Goal: Information Seeking & Learning: Learn about a topic

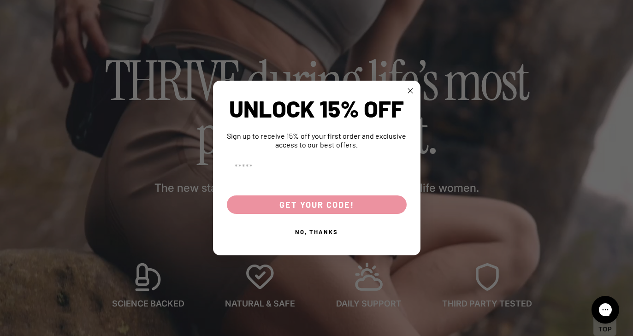
scroll to position [53, 0]
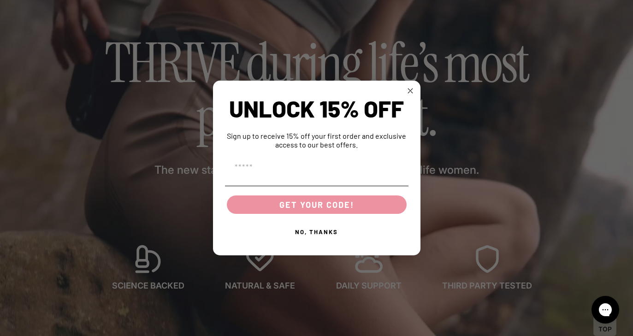
click at [412, 89] on circle "Close dialog" at bounding box center [410, 91] width 11 height 11
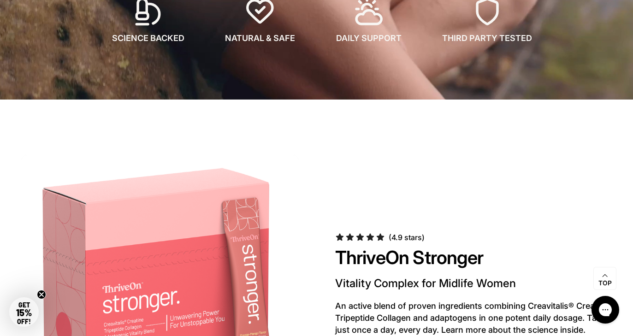
scroll to position [477, 0]
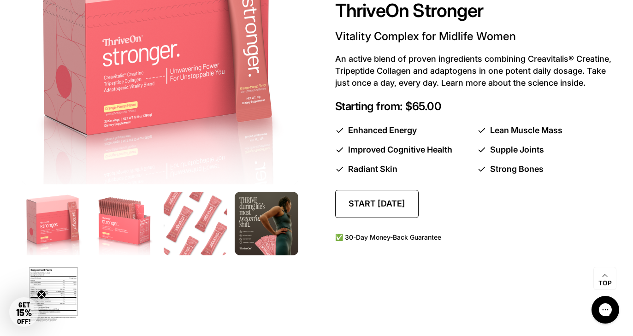
click at [377, 206] on link "Start today" at bounding box center [376, 204] width 83 height 28
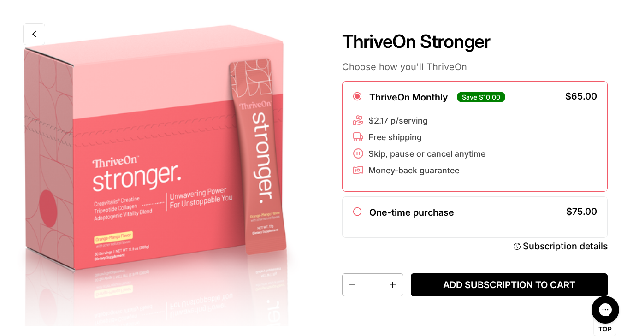
click at [32, 32] on icon at bounding box center [34, 33] width 5 height 7
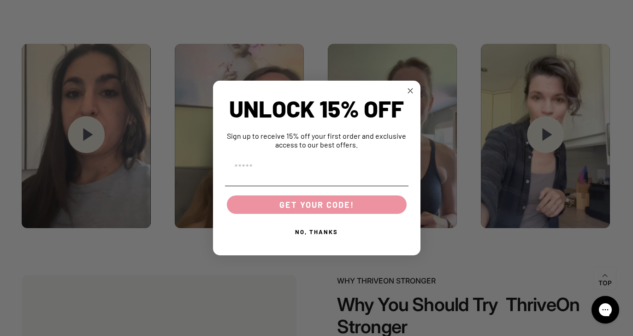
scroll to position [1383, 0]
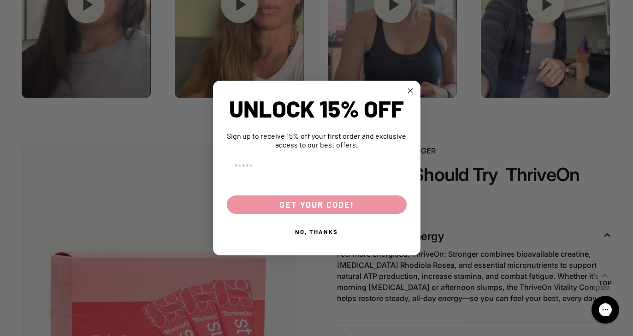
click at [414, 89] on circle "Close dialog" at bounding box center [410, 91] width 11 height 11
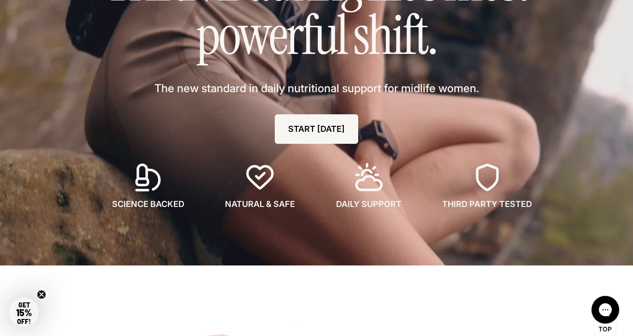
scroll to position [158, 0]
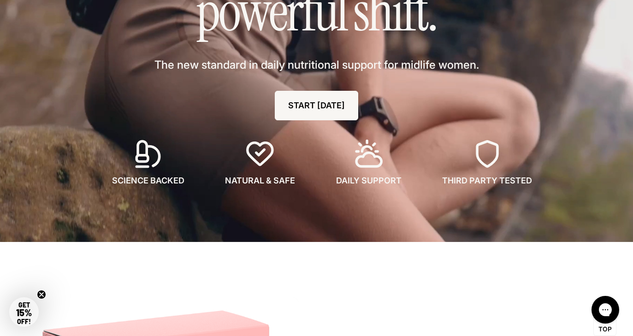
click at [42, 294] on circle "Close teaser" at bounding box center [41, 294] width 9 height 9
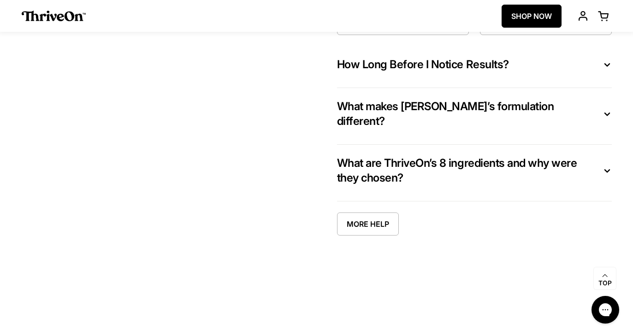
scroll to position [4642, 0]
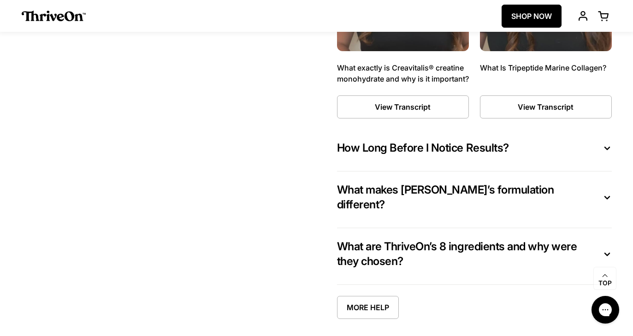
click at [597, 147] on button "How Long Before I Notice Results?" at bounding box center [474, 150] width 275 height 19
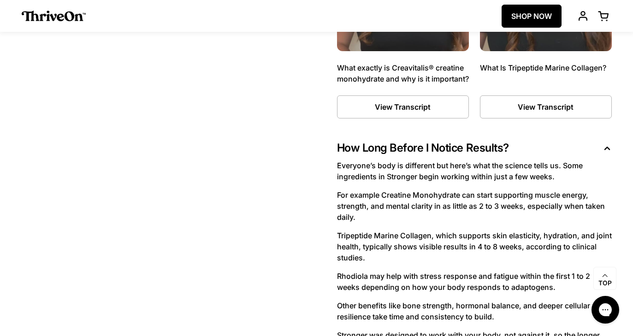
click at [597, 147] on button "How Long Before I Notice Results?" at bounding box center [474, 150] width 275 height 19
click at [606, 145] on icon at bounding box center [606, 148] width 9 height 10
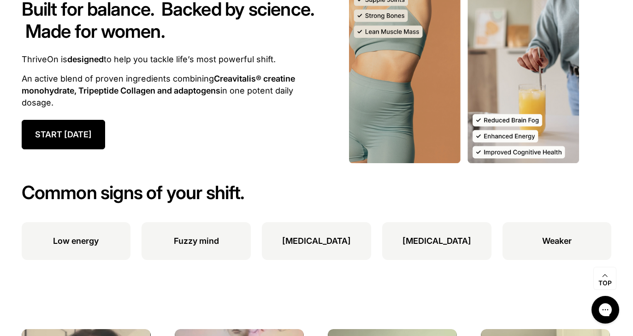
scroll to position [1071, 0]
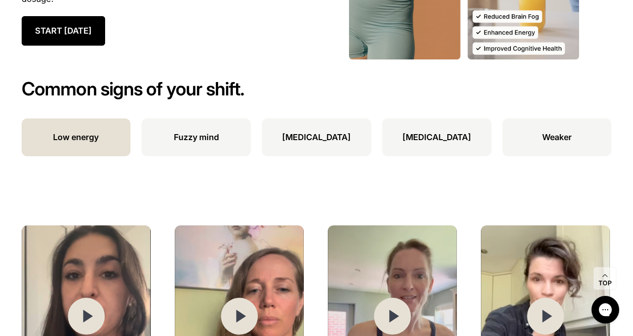
click at [97, 138] on p "Low energy" at bounding box center [76, 137] width 46 height 12
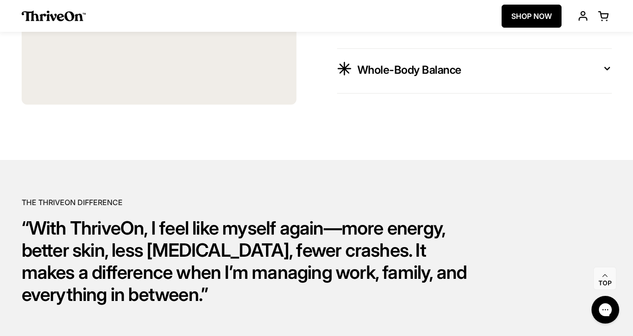
scroll to position [1647, 0]
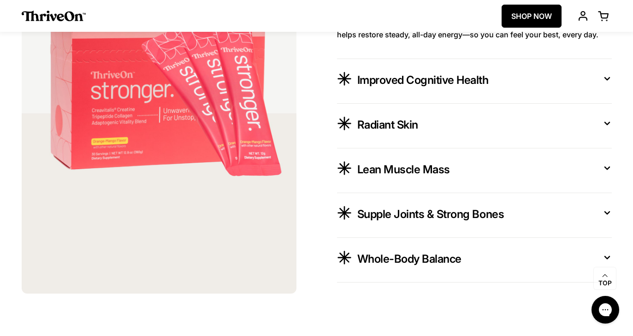
click at [609, 124] on icon at bounding box center [606, 123] width 9 height 10
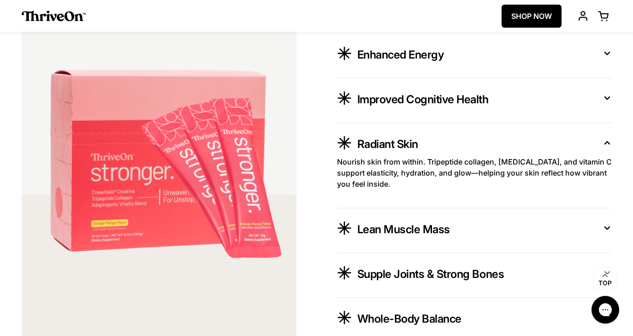
scroll to position [1566, 0]
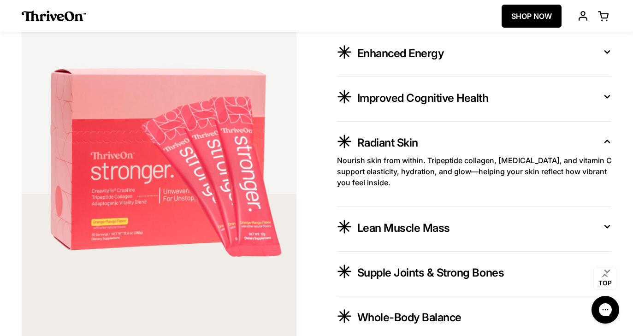
click at [609, 139] on icon at bounding box center [606, 141] width 9 height 10
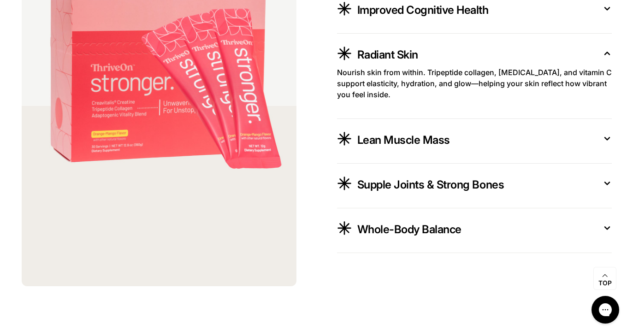
scroll to position [1662, 0]
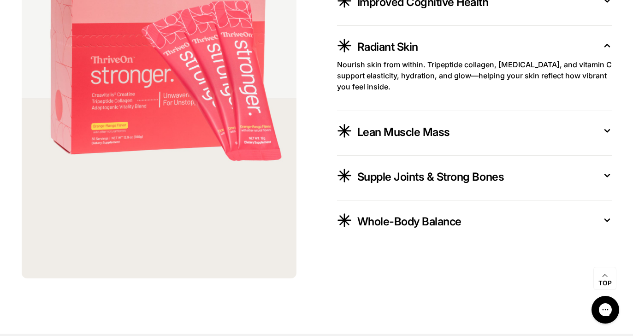
click at [607, 48] on icon at bounding box center [606, 46] width 9 height 10
click at [609, 43] on icon at bounding box center [606, 46] width 9 height 10
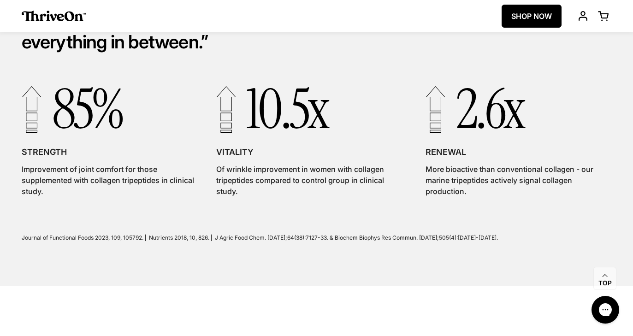
scroll to position [2068, 0]
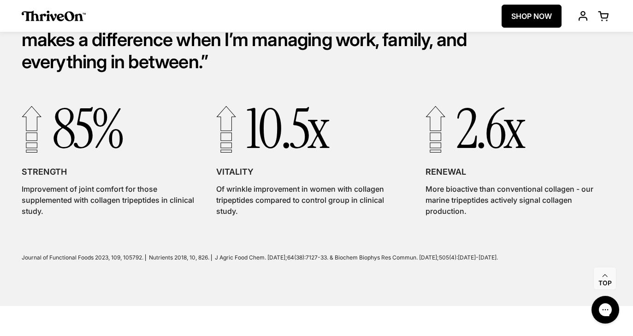
drag, startPoint x: 419, startPoint y: 170, endPoint x: 499, endPoint y: 220, distance: 93.8
click at [499, 220] on div "85% STRENGTH Improvement of joint comfort for those supplemented with collagen …" at bounding box center [317, 163] width 590 height 122
click at [393, 152] on p "10.5x" at bounding box center [309, 128] width 187 height 53
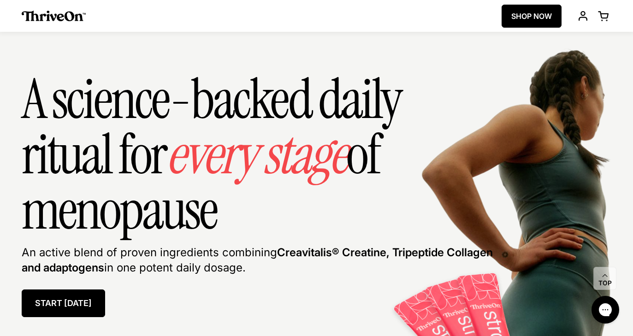
scroll to position [3542, 0]
